Goal: Transaction & Acquisition: Download file/media

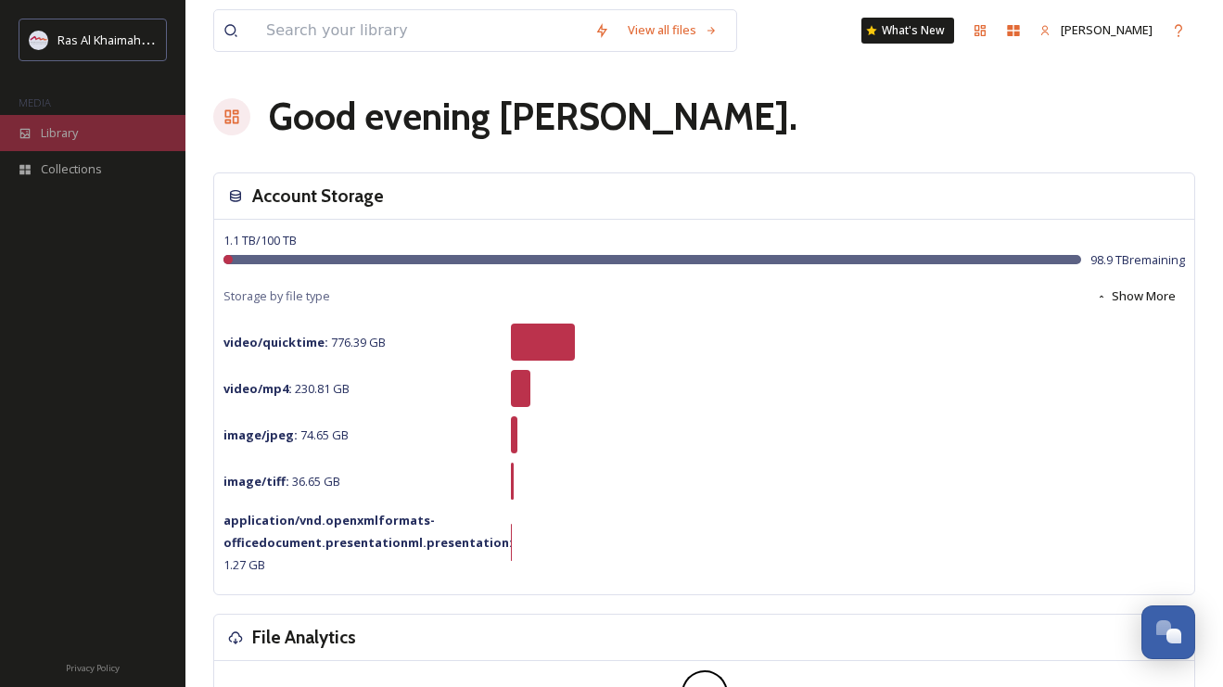
click at [101, 138] on div "Library" at bounding box center [92, 133] width 185 height 36
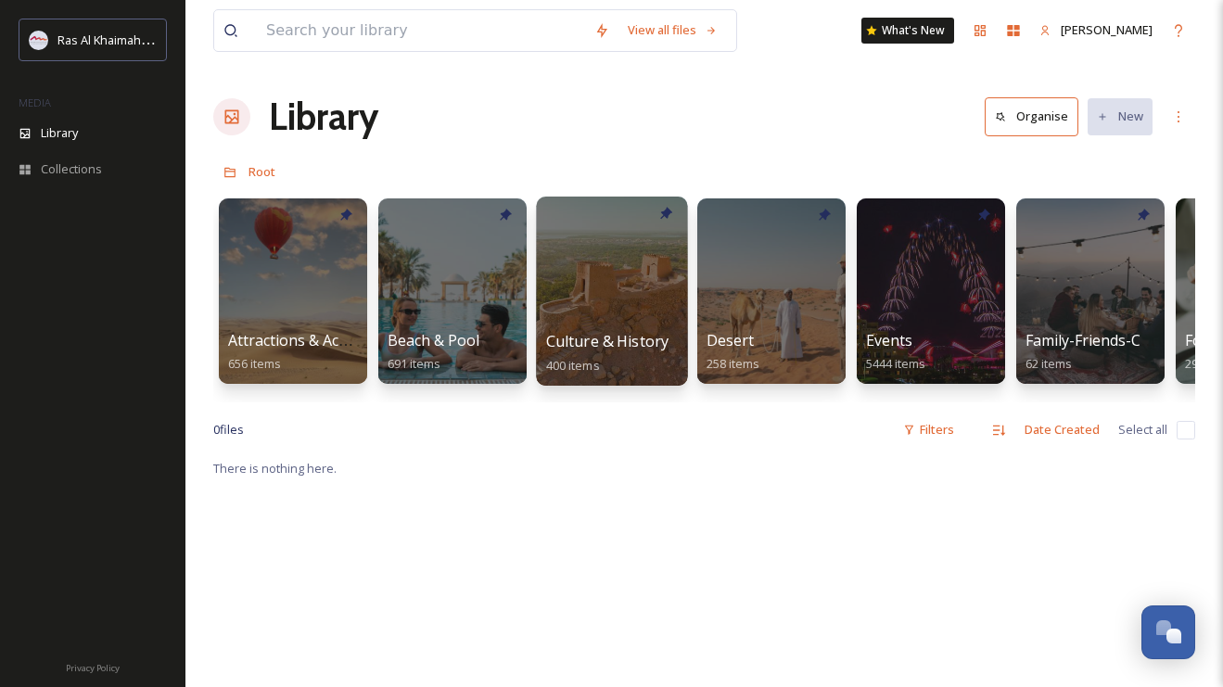
click at [655, 292] on div at bounding box center [611, 291] width 151 height 189
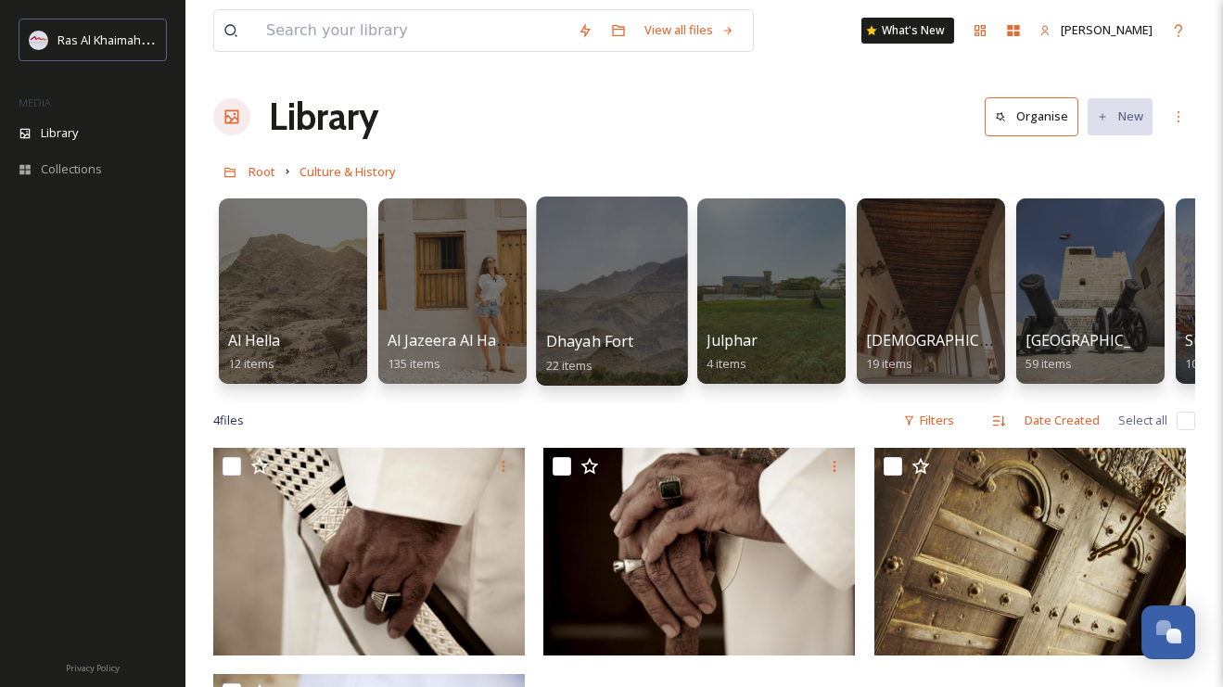
click at [618, 270] on div at bounding box center [611, 291] width 151 height 189
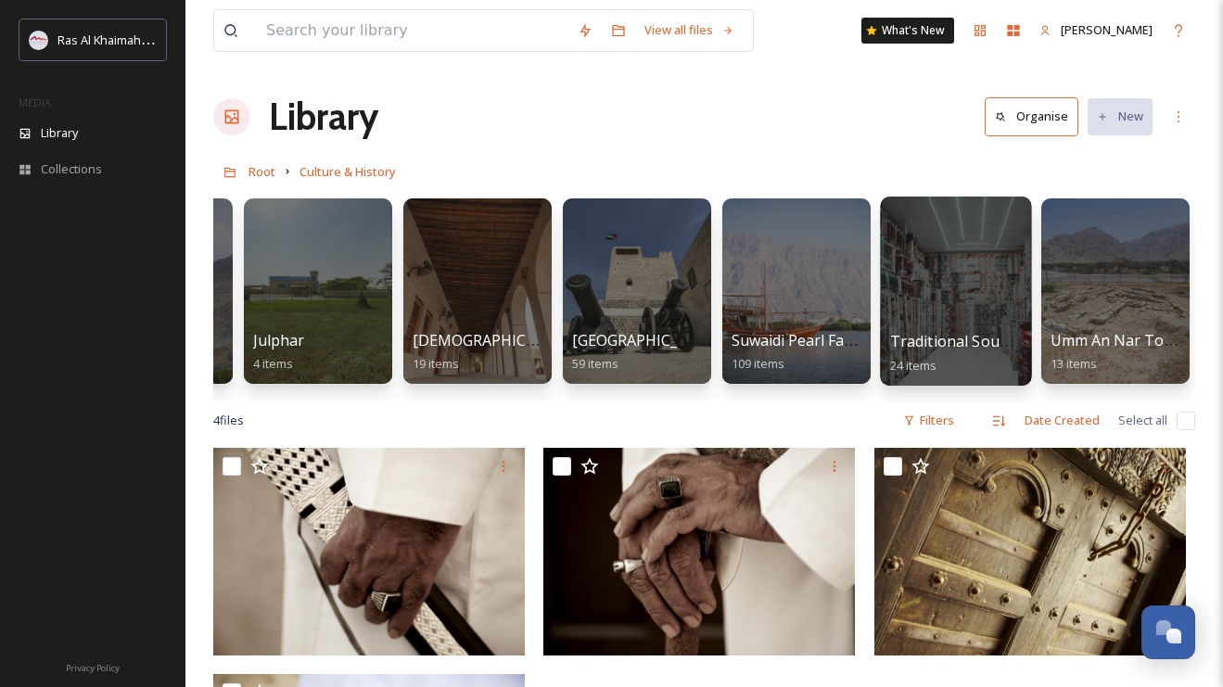
click at [966, 300] on div at bounding box center [955, 291] width 151 height 189
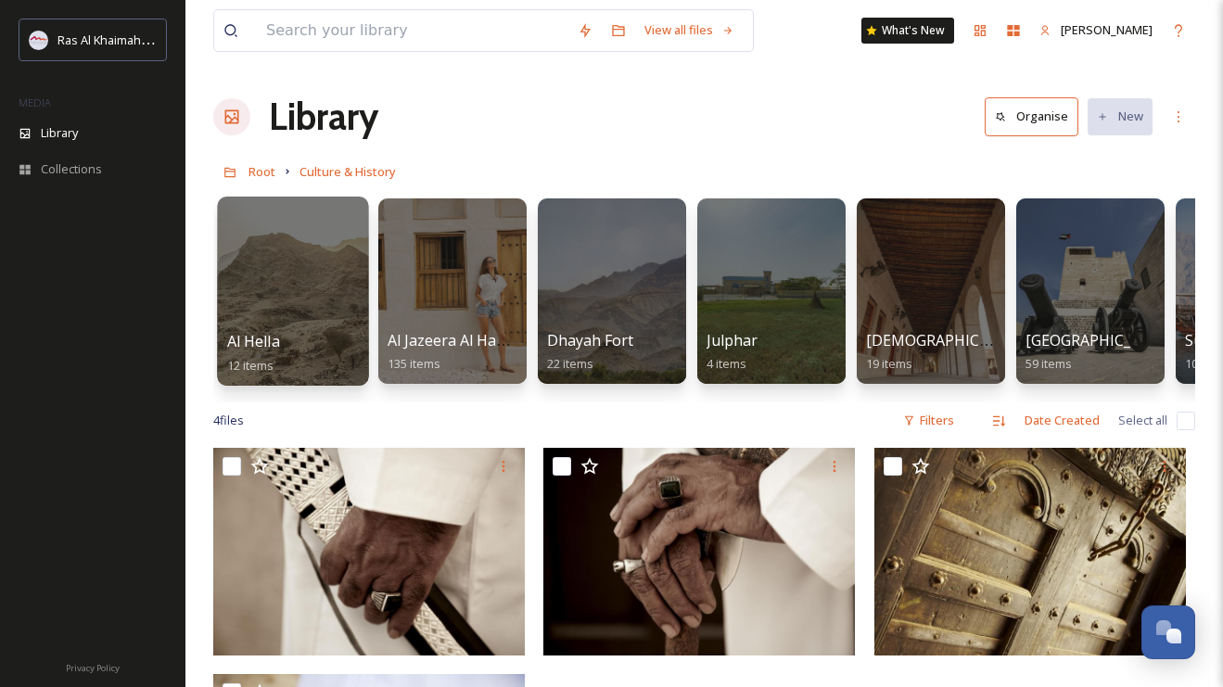
click at [309, 278] on div at bounding box center [292, 291] width 151 height 189
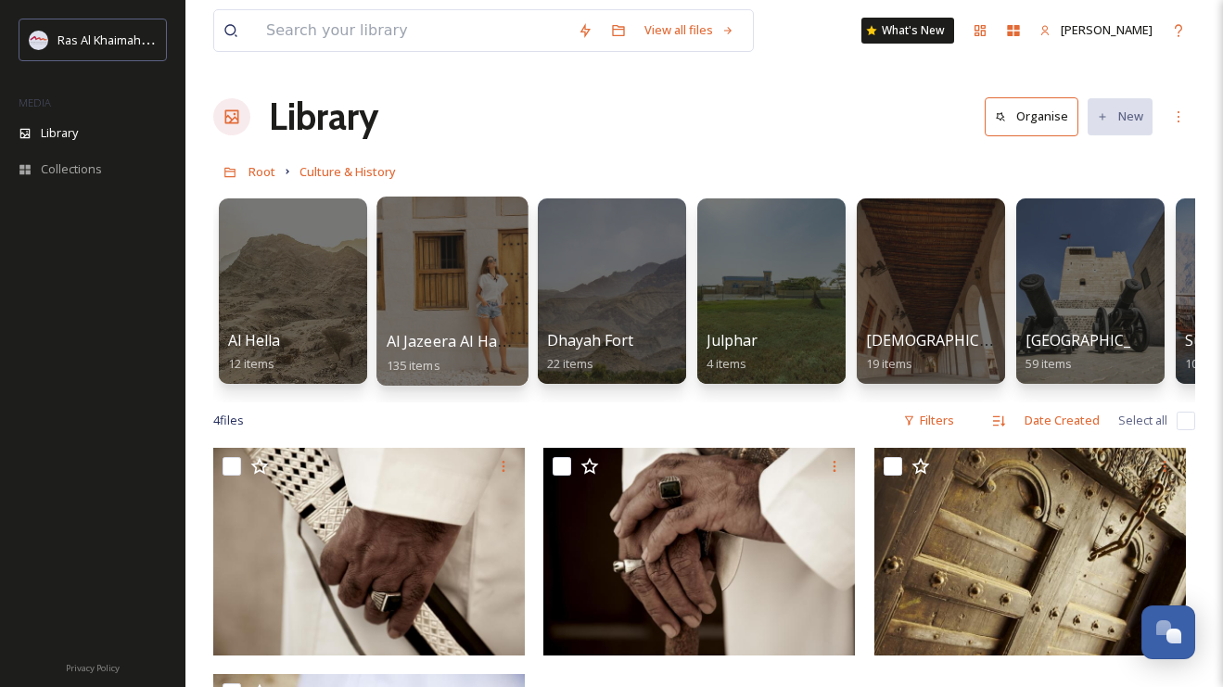
click at [480, 317] on div at bounding box center [451, 291] width 151 height 189
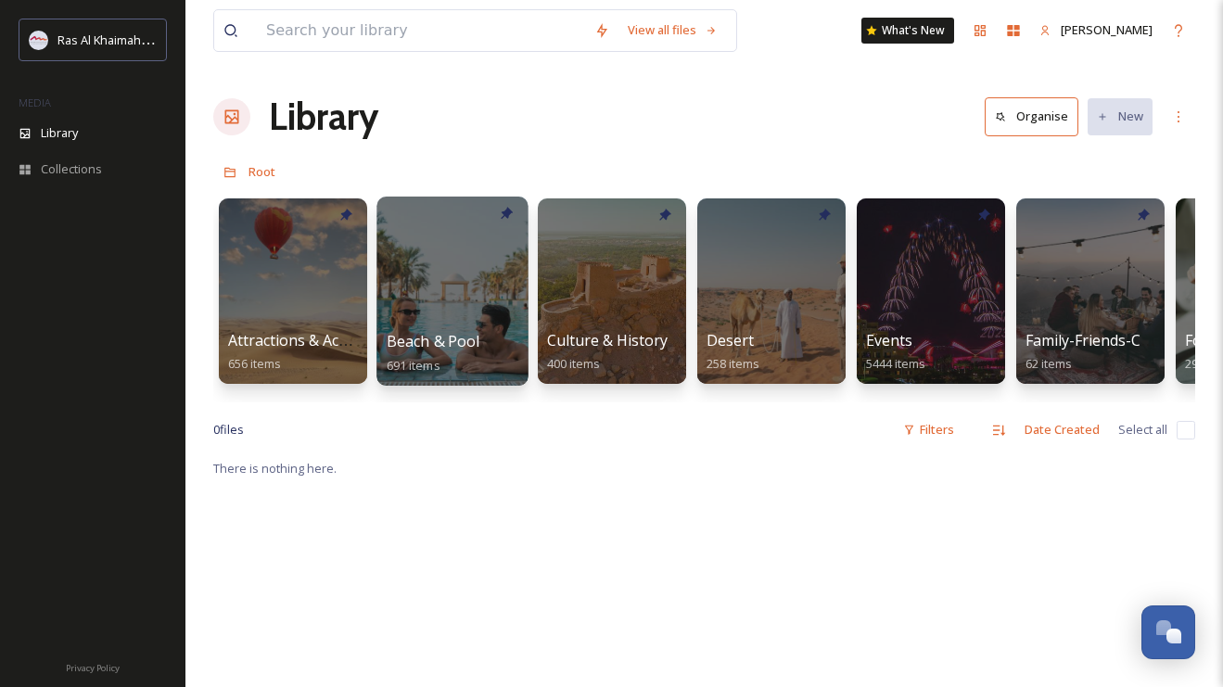
click at [464, 269] on div at bounding box center [451, 291] width 151 height 189
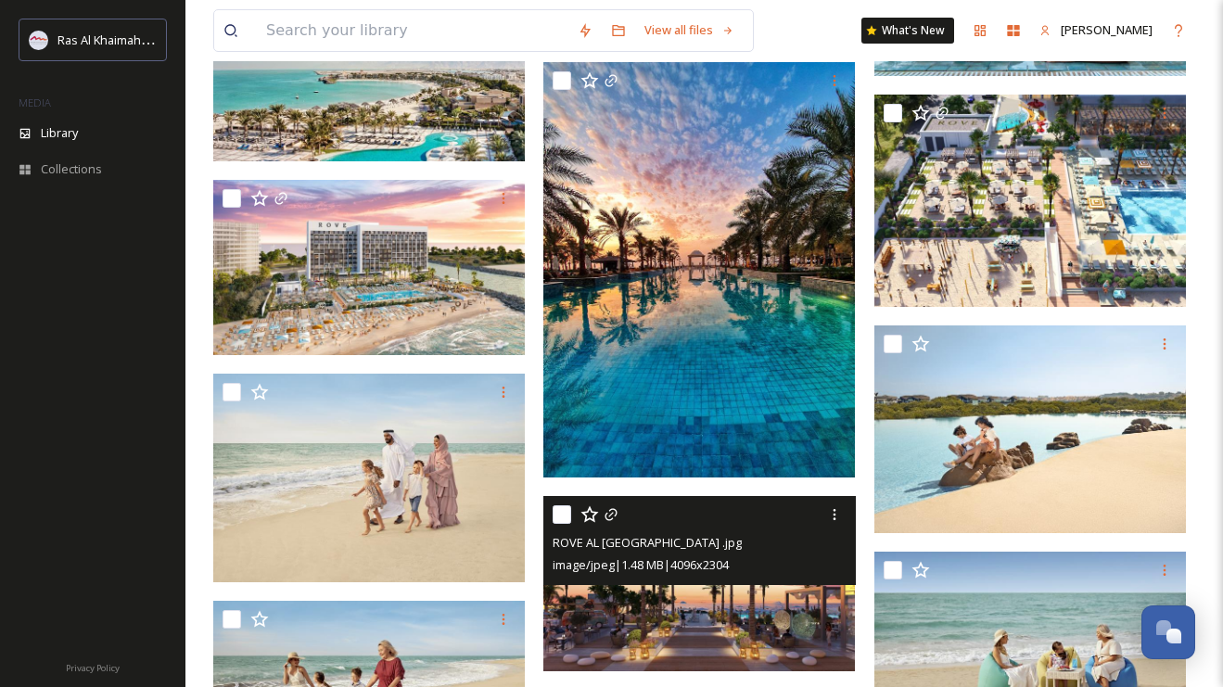
scroll to position [408, 0]
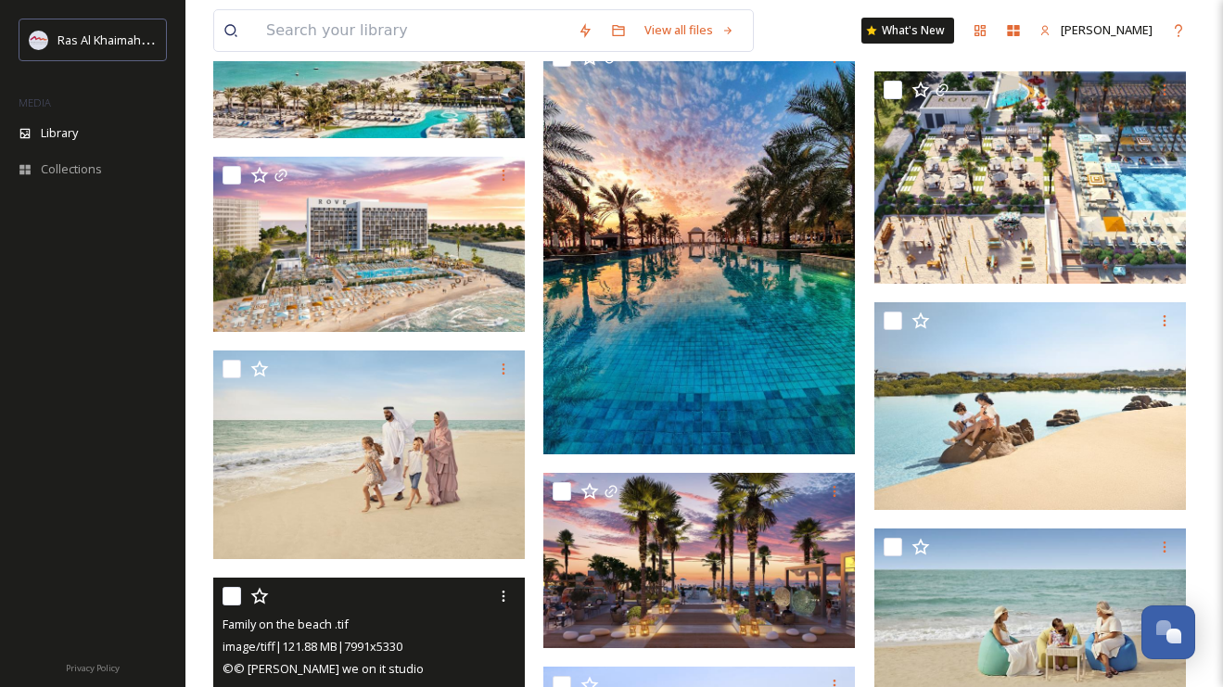
drag, startPoint x: 410, startPoint y: 456, endPoint x: 431, endPoint y: 617, distance: 162.7
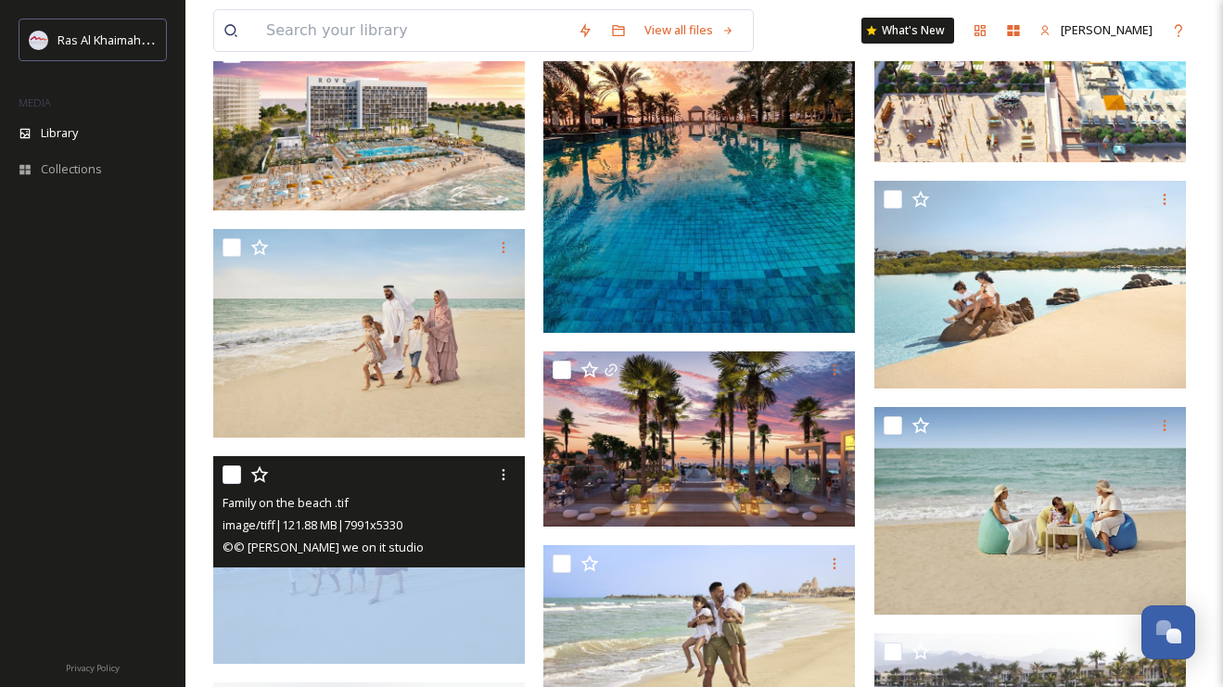
scroll to position [604, 0]
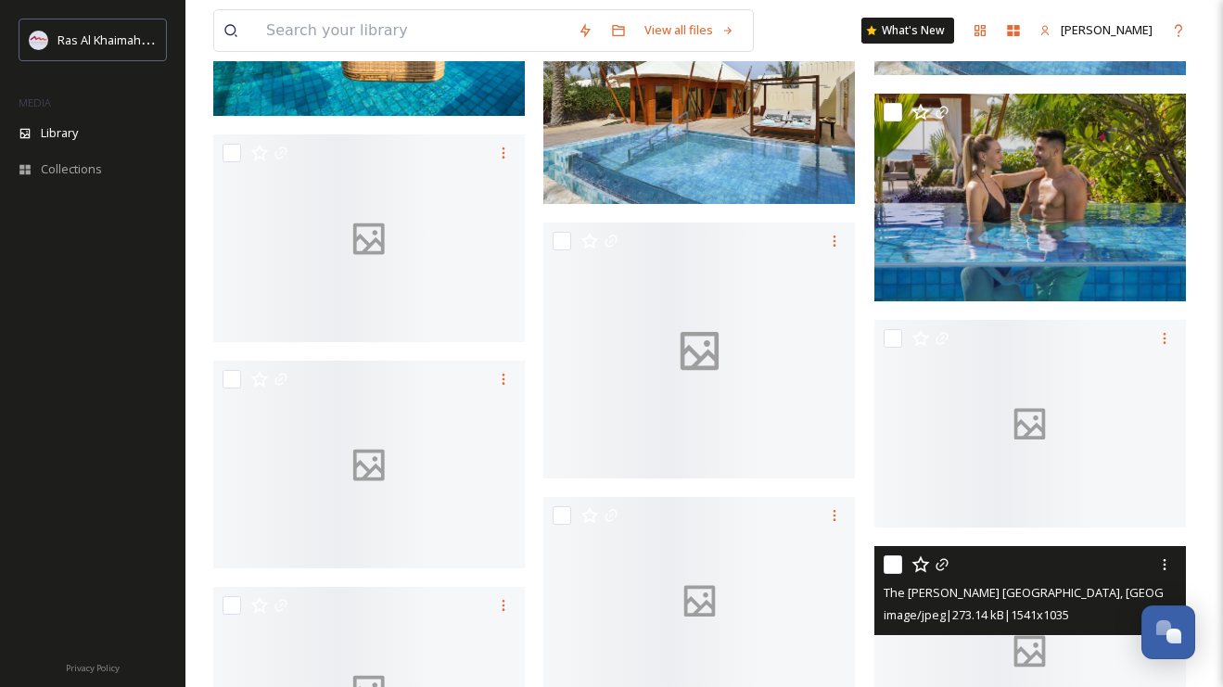
scroll to position [2502, 0]
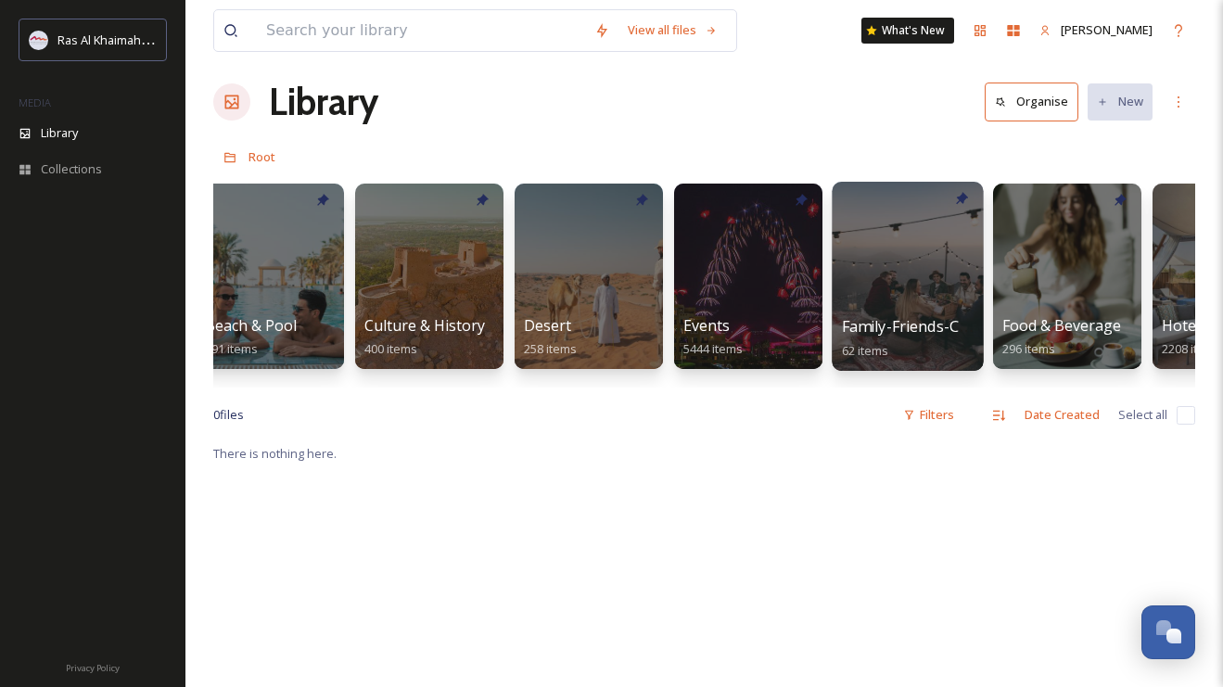
scroll to position [16, 0]
click at [895, 278] on div at bounding box center [907, 275] width 151 height 189
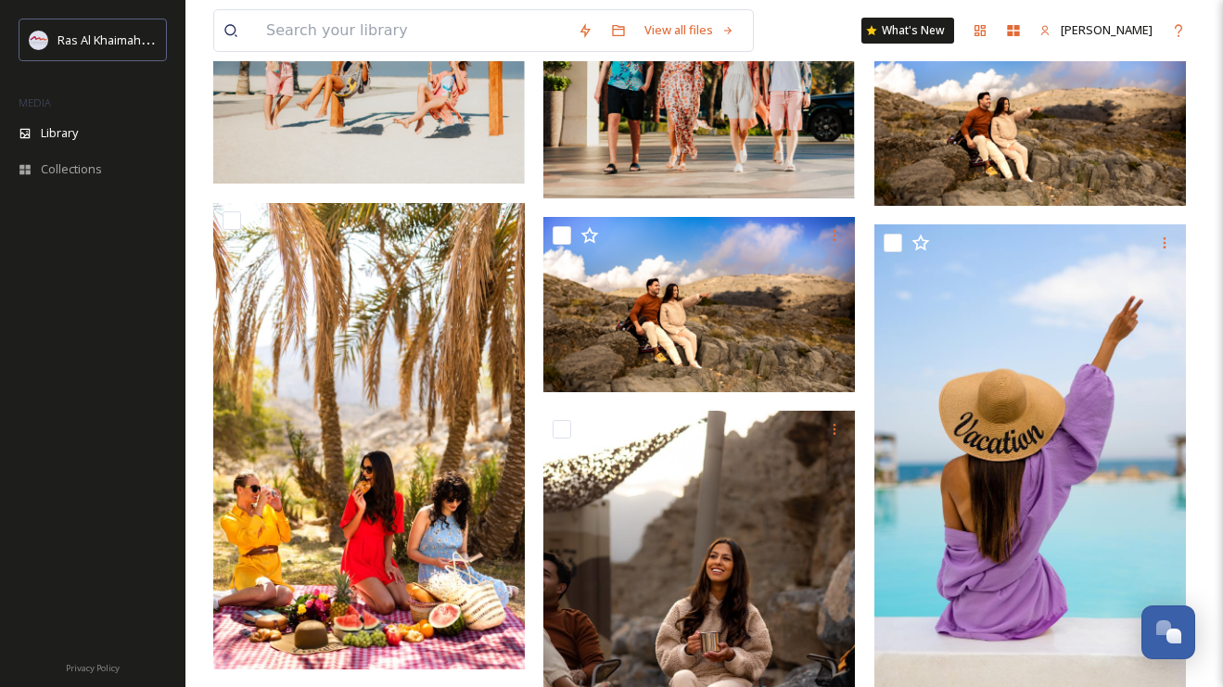
scroll to position [905, 0]
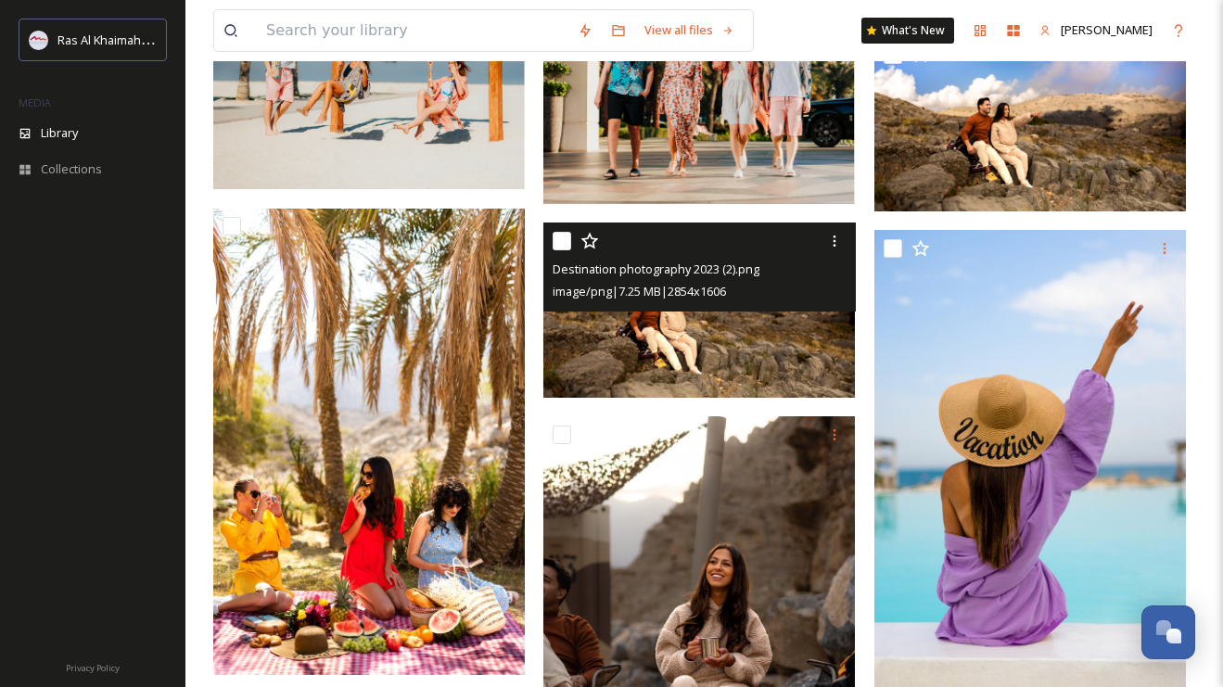
click at [687, 348] on img at bounding box center [698, 309] width 311 height 175
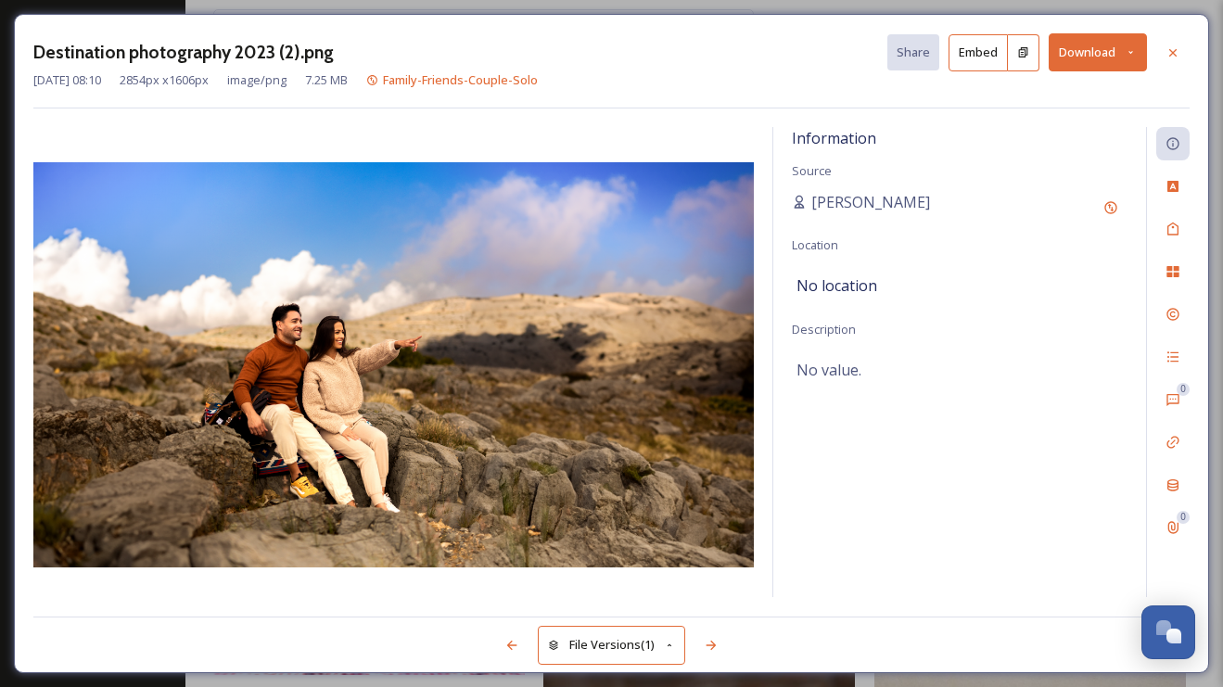
click at [1097, 57] on button "Download" at bounding box center [1098, 52] width 98 height 38
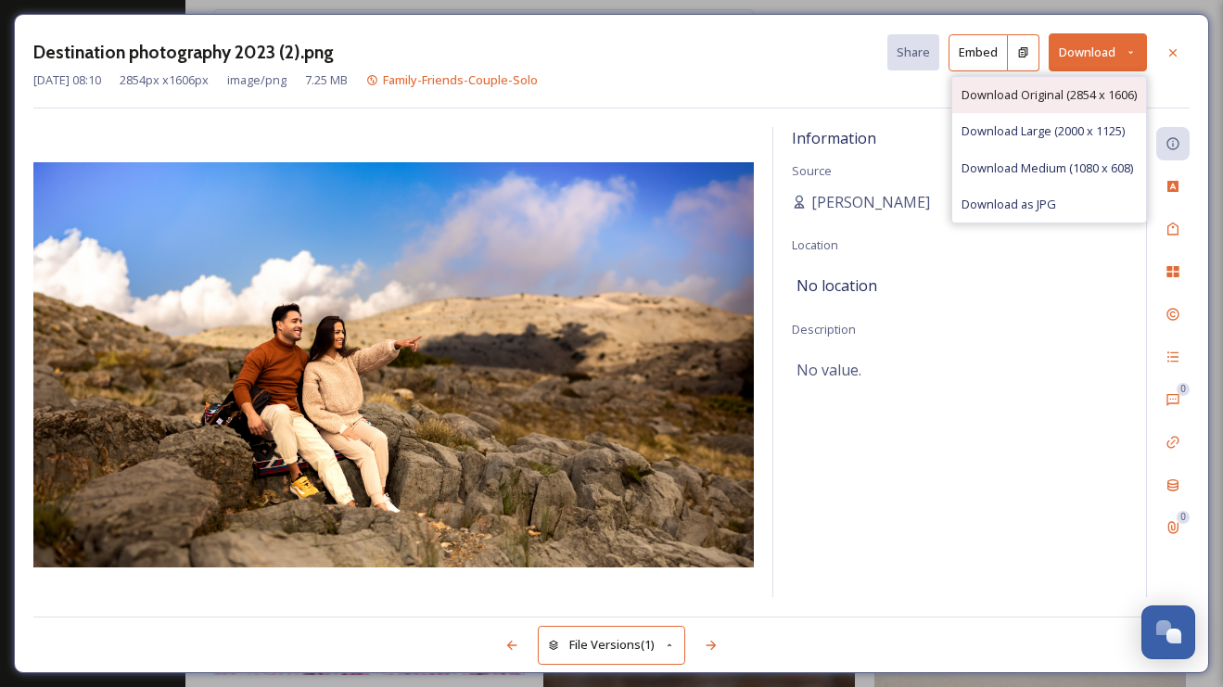
click at [1029, 92] on span "Download Original (2854 x 1606)" at bounding box center [1048, 95] width 175 height 18
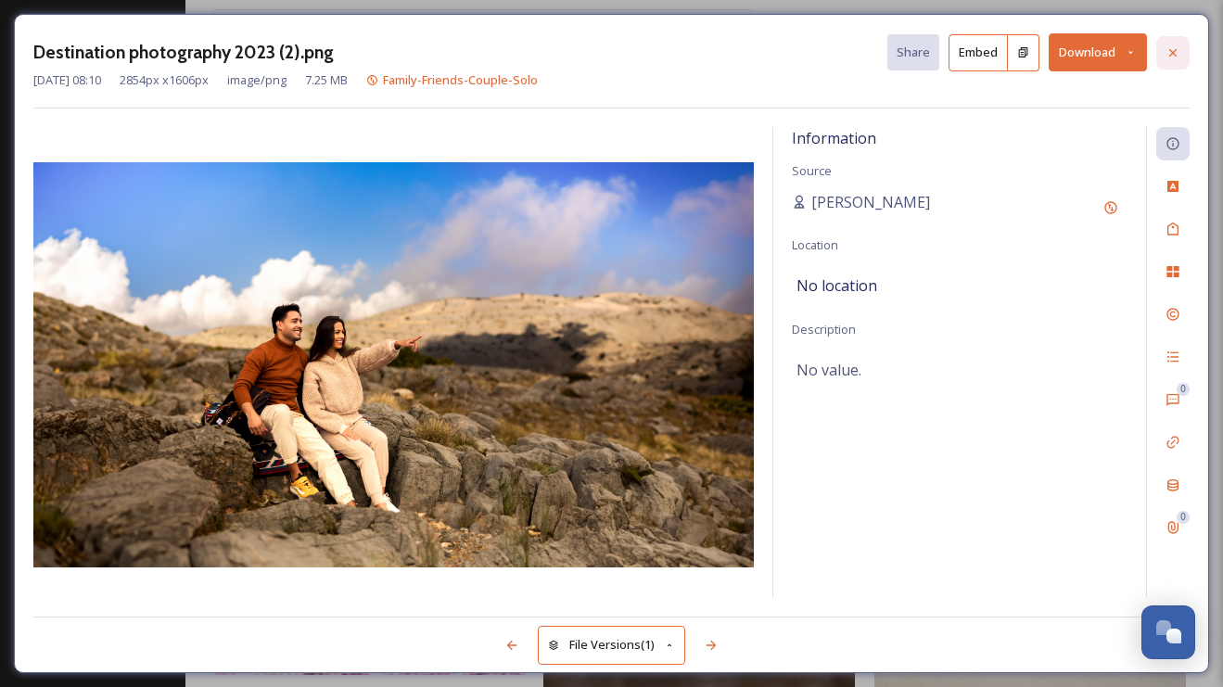
click at [1181, 53] on div at bounding box center [1172, 52] width 33 height 33
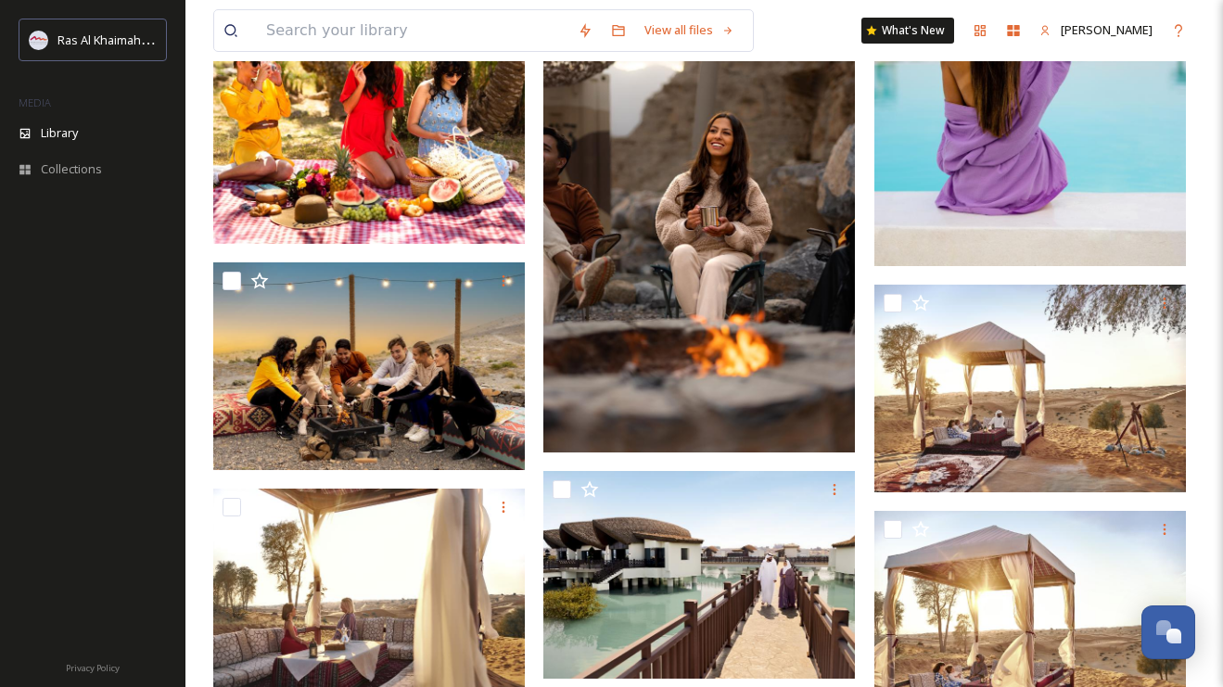
scroll to position [1848, 0]
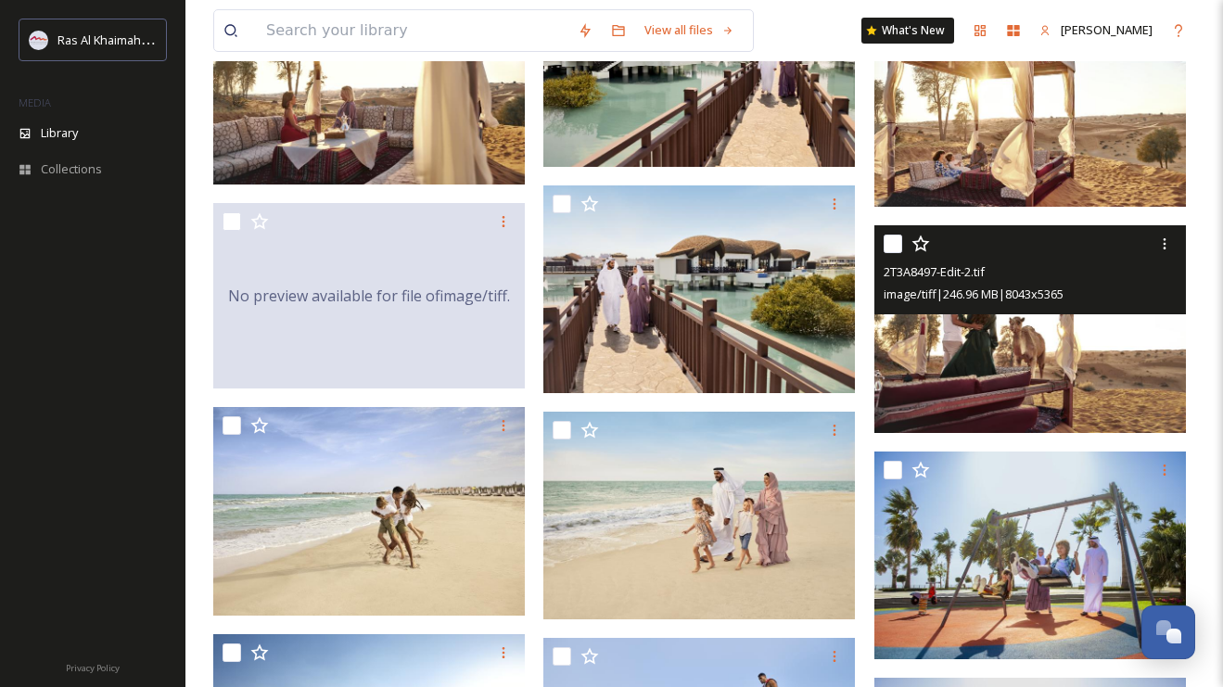
click at [1003, 350] on img at bounding box center [1029, 329] width 311 height 208
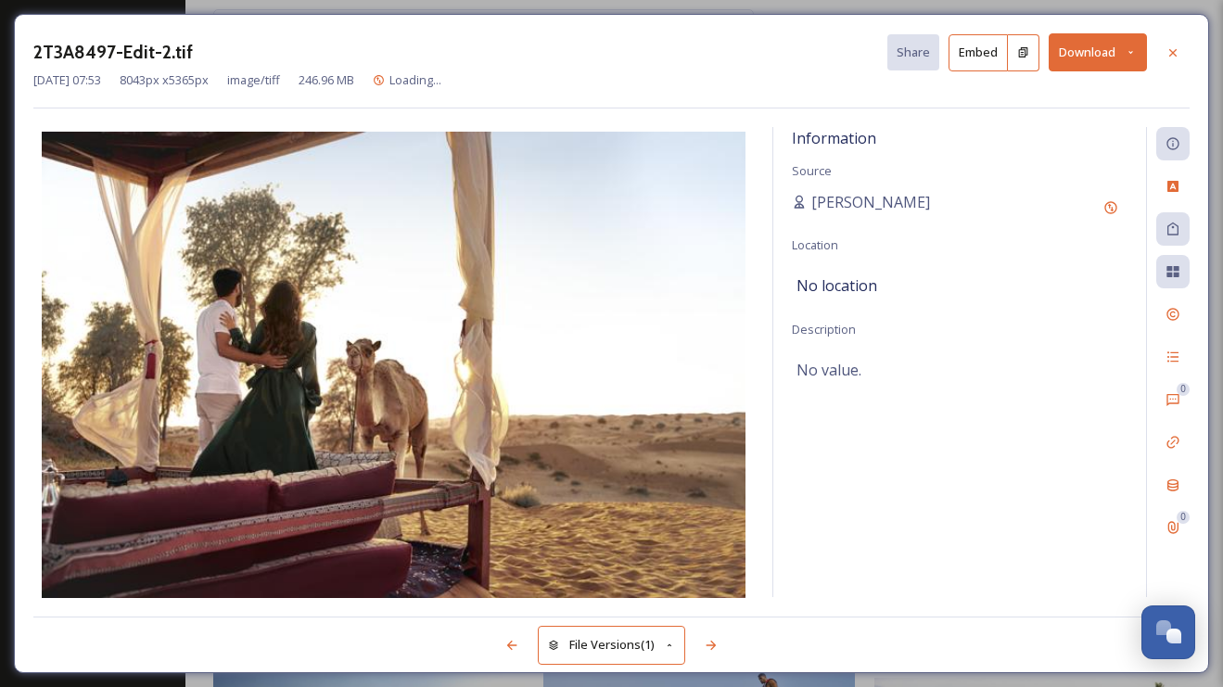
click at [1113, 45] on button "Download" at bounding box center [1098, 52] width 98 height 38
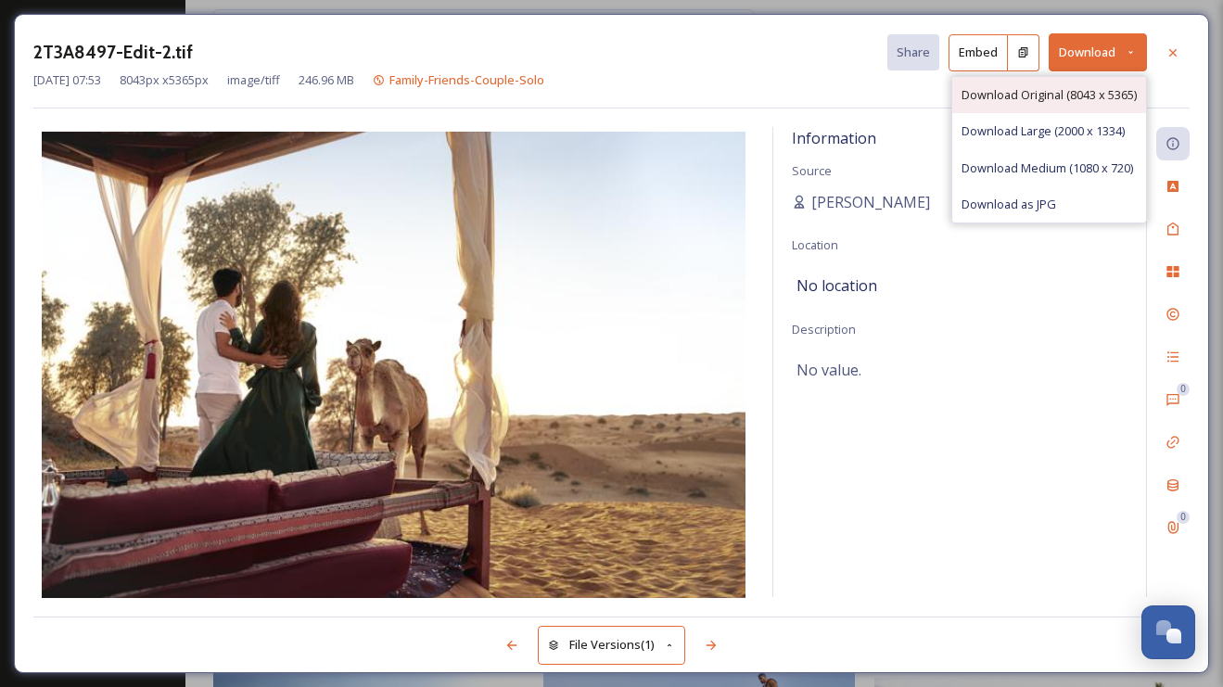
click at [1023, 97] on span "Download Original (8043 x 5365)" at bounding box center [1048, 95] width 175 height 18
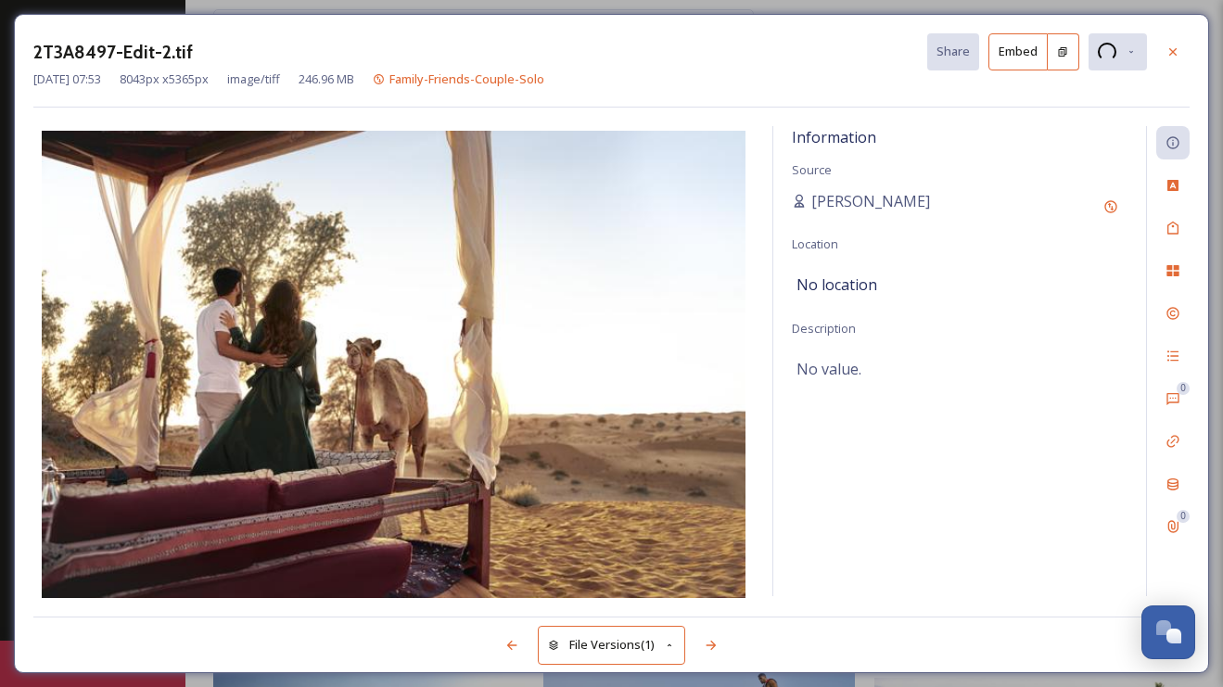
click at [938, 437] on div "Information Source [PERSON_NAME] Location No location Description No value." at bounding box center [959, 361] width 373 height 470
click at [1172, 48] on icon at bounding box center [1172, 51] width 15 height 15
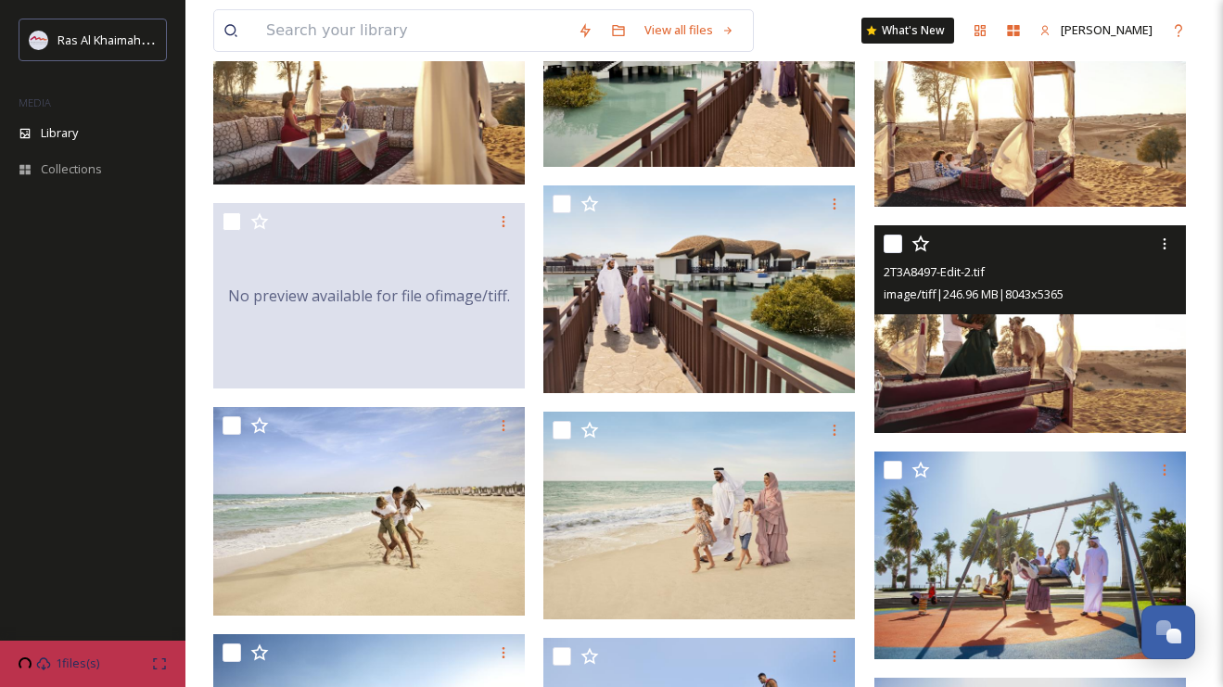
click at [980, 330] on img at bounding box center [1029, 329] width 311 height 208
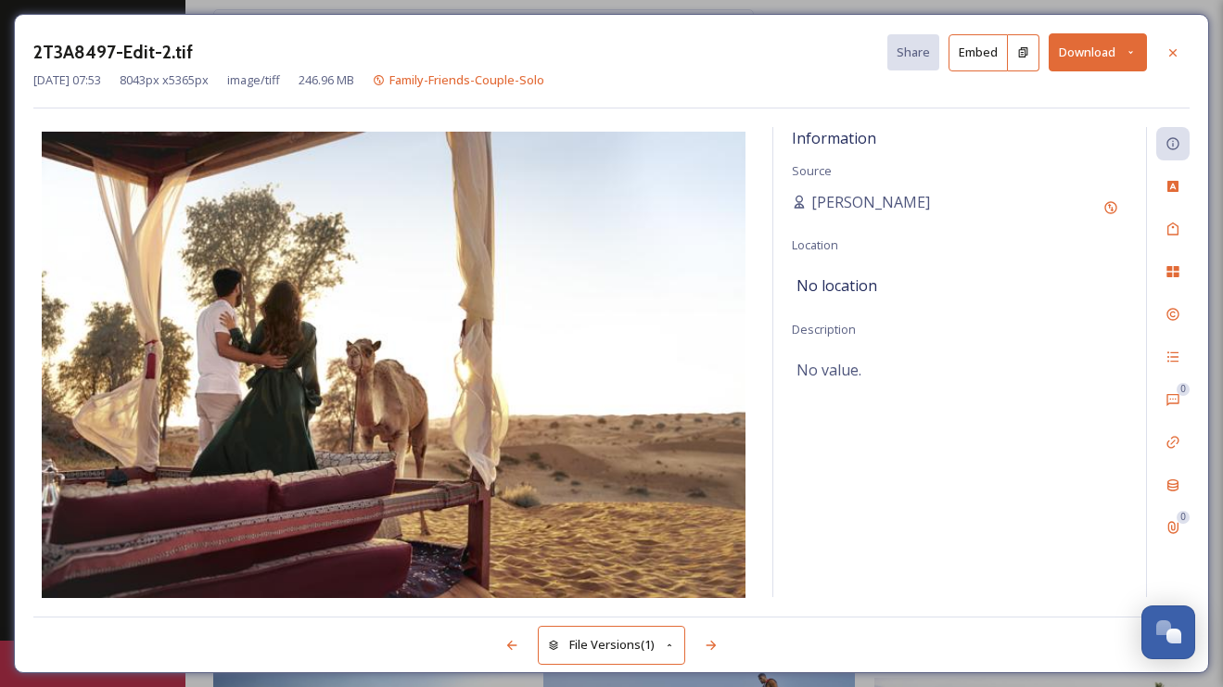
click at [1099, 46] on button "Download" at bounding box center [1098, 52] width 98 height 38
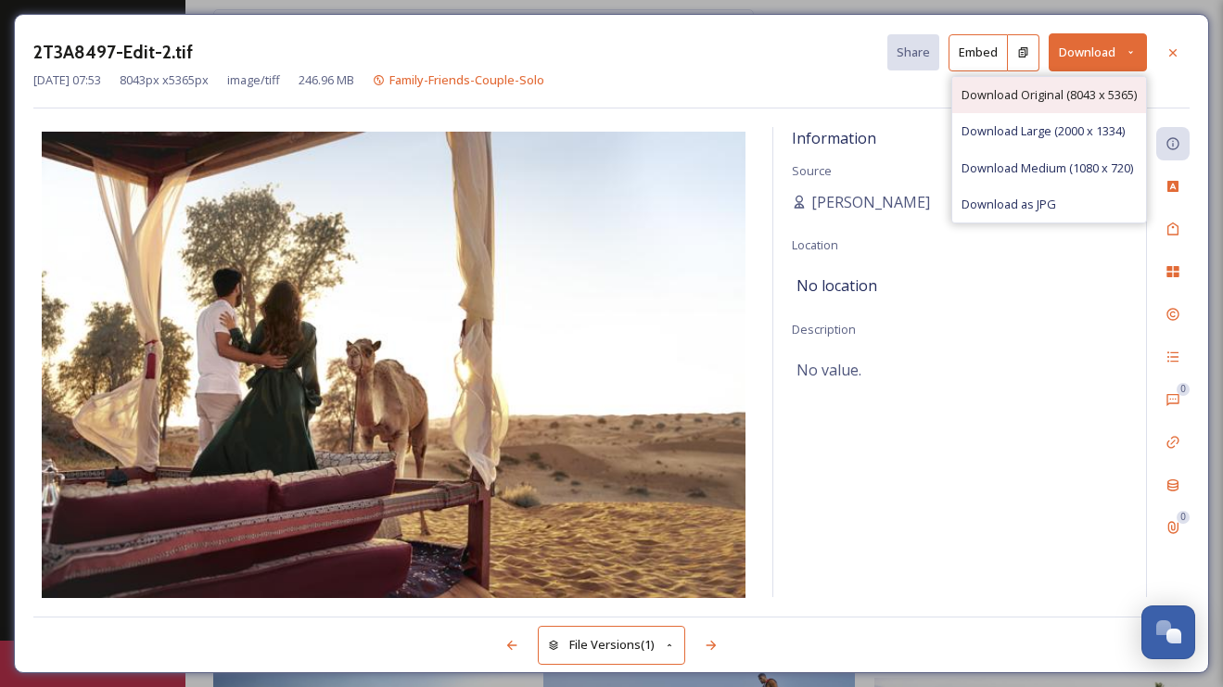
click at [1084, 79] on div "Download Original (8043 x 5365)" at bounding box center [1049, 95] width 194 height 36
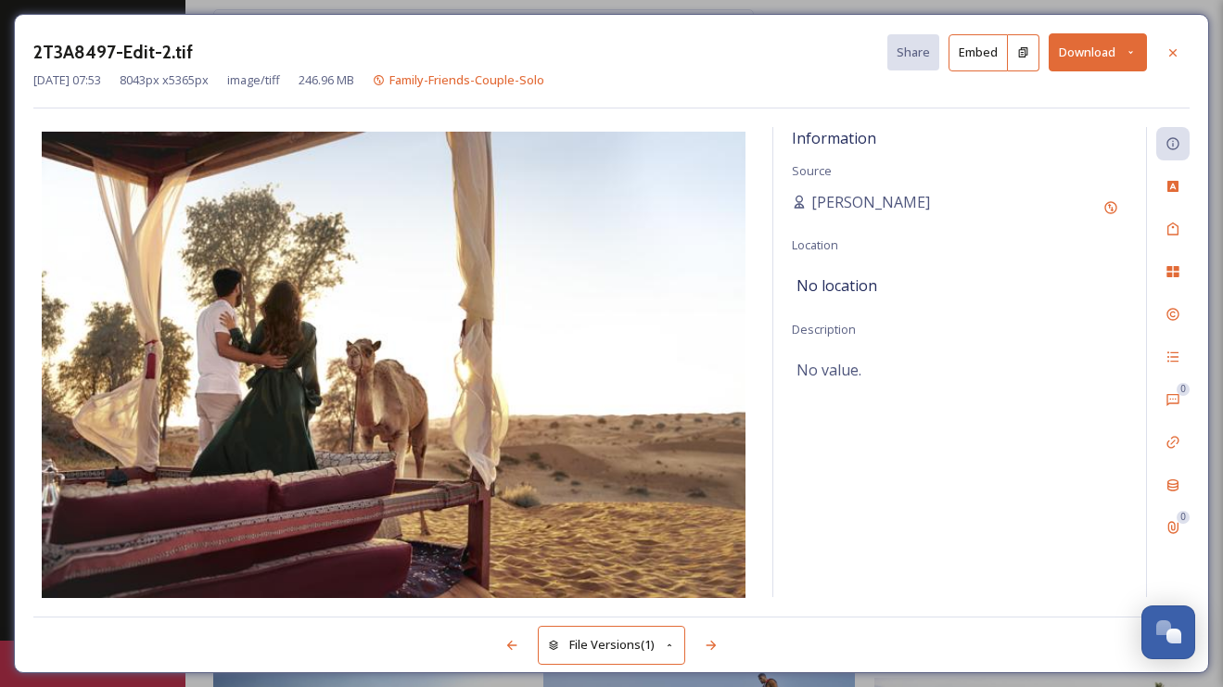
click at [1103, 55] on button "Download" at bounding box center [1098, 52] width 98 height 38
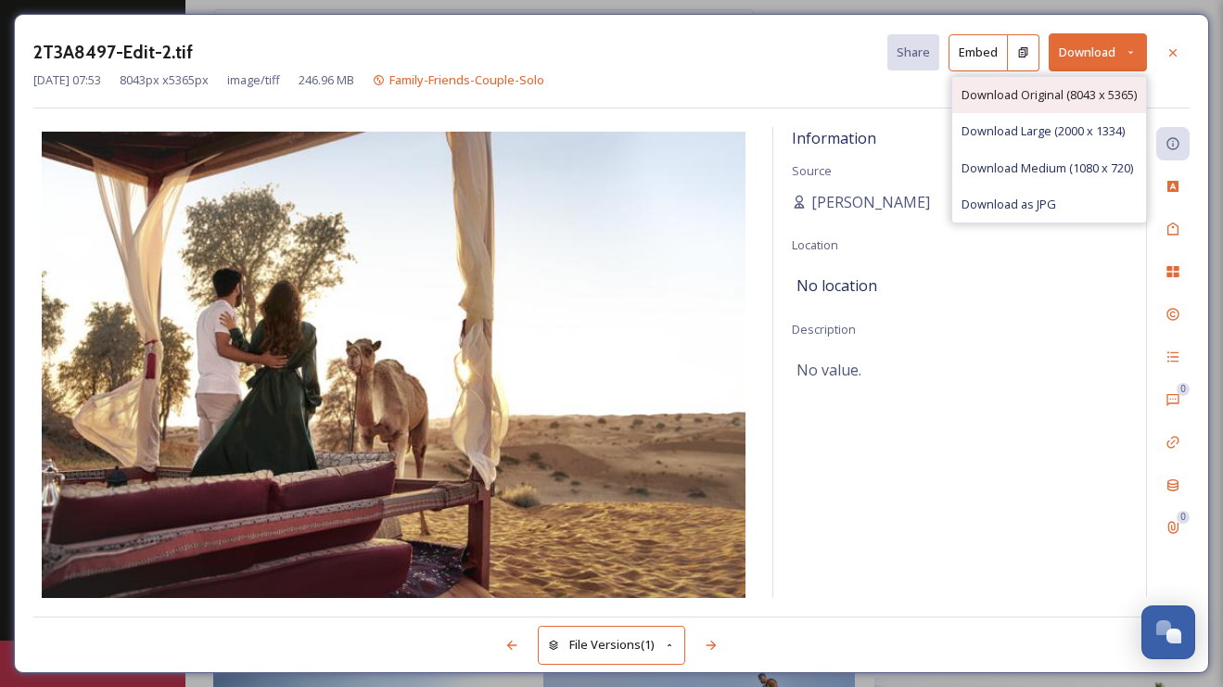
click at [1059, 98] on span "Download Original (8043 x 5365)" at bounding box center [1048, 95] width 175 height 18
